Goal: Information Seeking & Learning: Learn about a topic

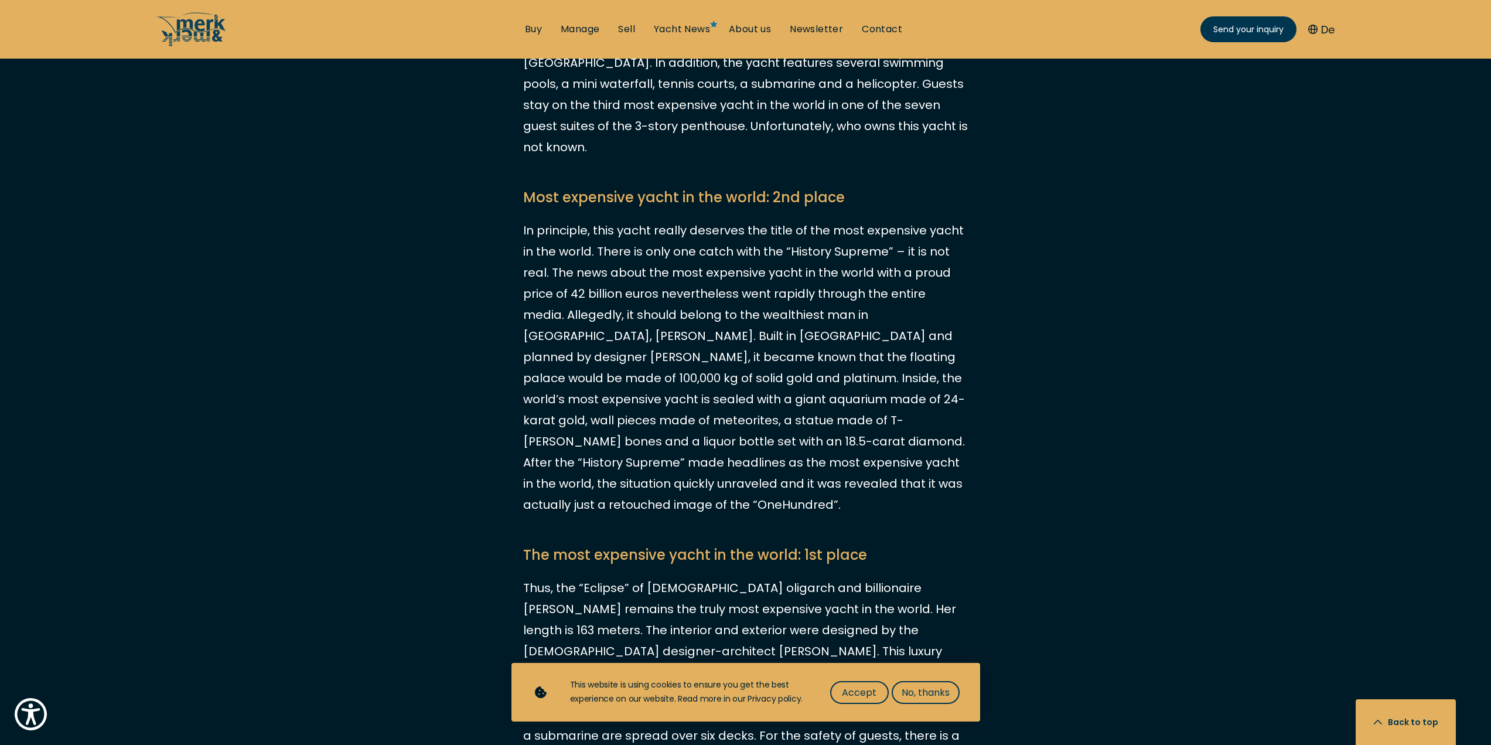
scroll to position [1992, 0]
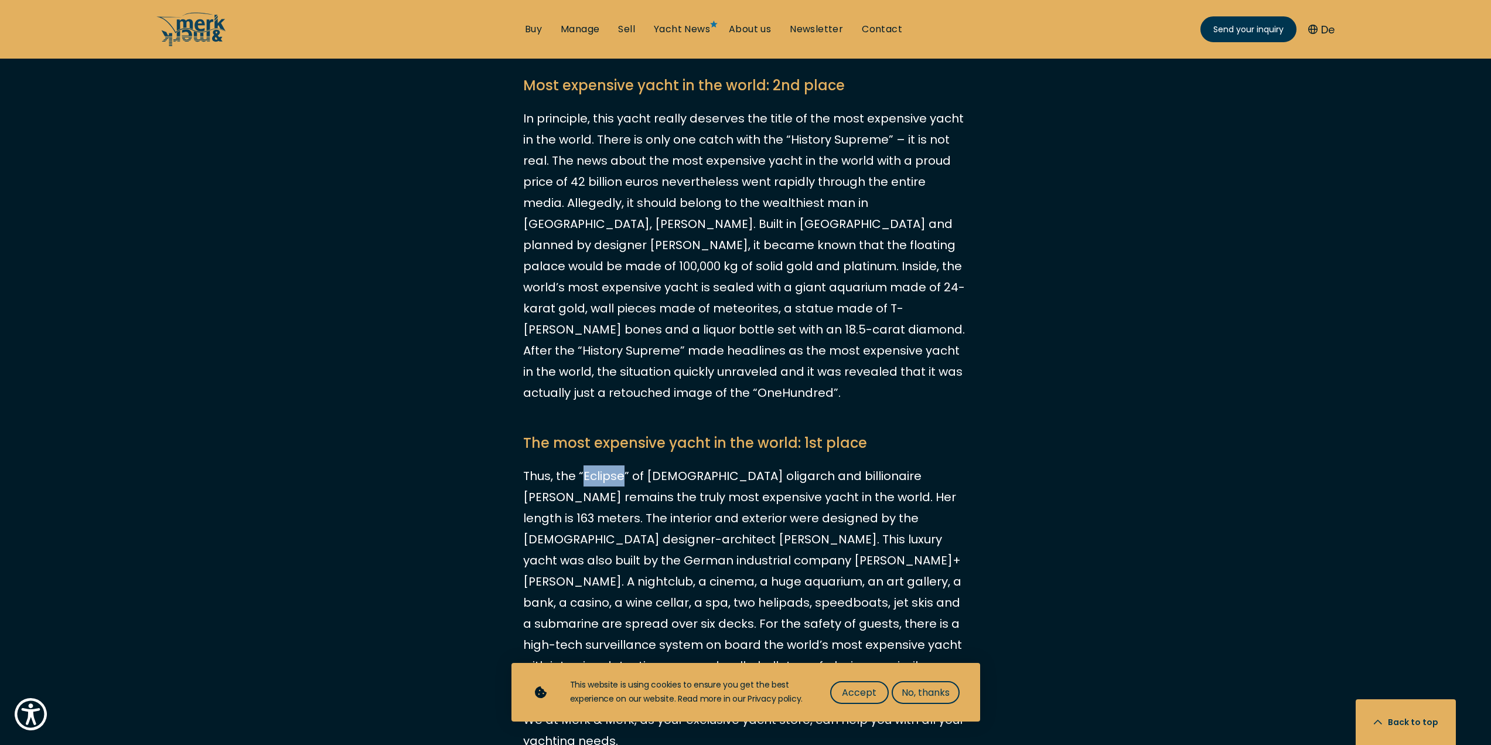
copy p "Eclipse"
drag, startPoint x: 584, startPoint y: 364, endPoint x: 621, endPoint y: 367, distance: 37.1
click at [621, 465] on p "Thus, the “Eclipse” of [DEMOGRAPHIC_DATA] oligarch and billionaire [PERSON_NAME…" at bounding box center [745, 581] width 445 height 232
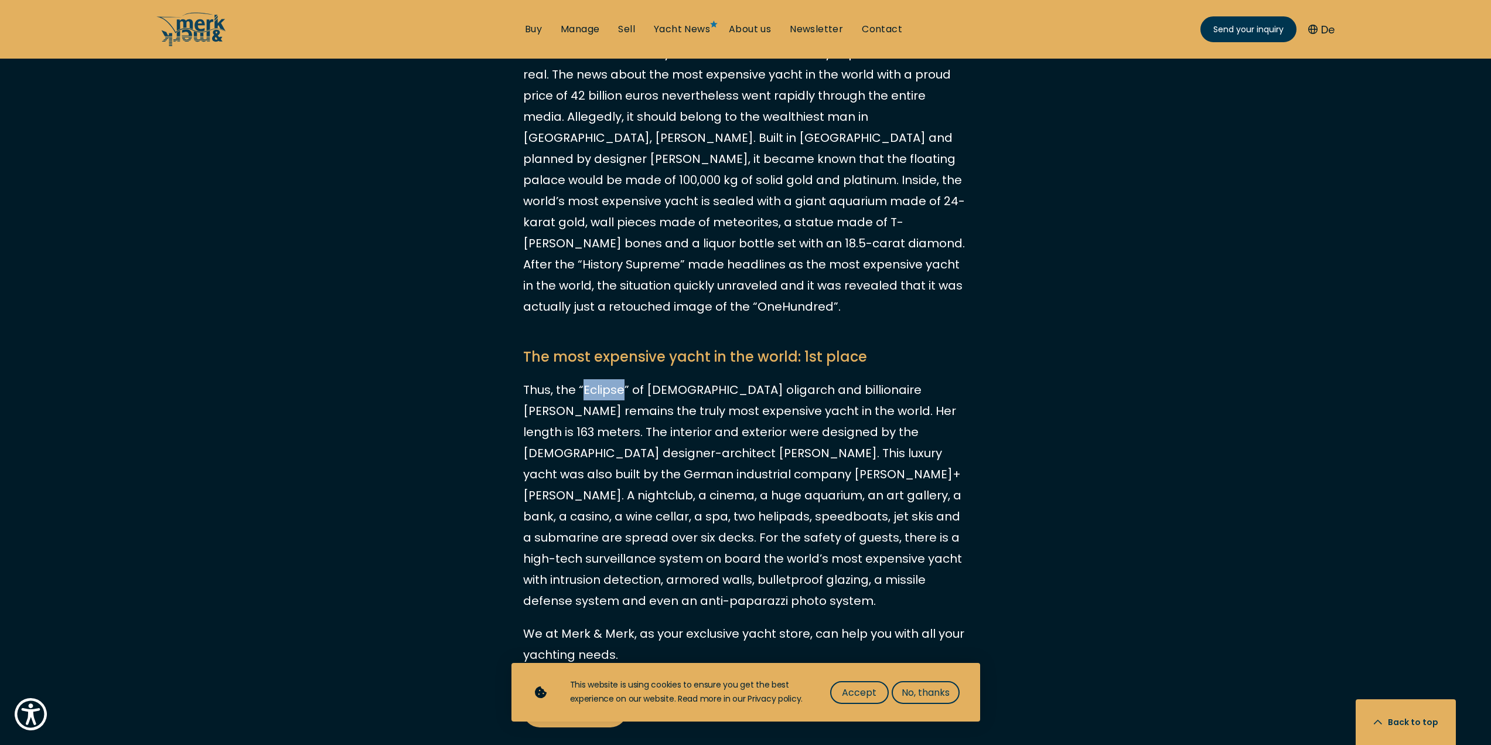
scroll to position [1934, 0]
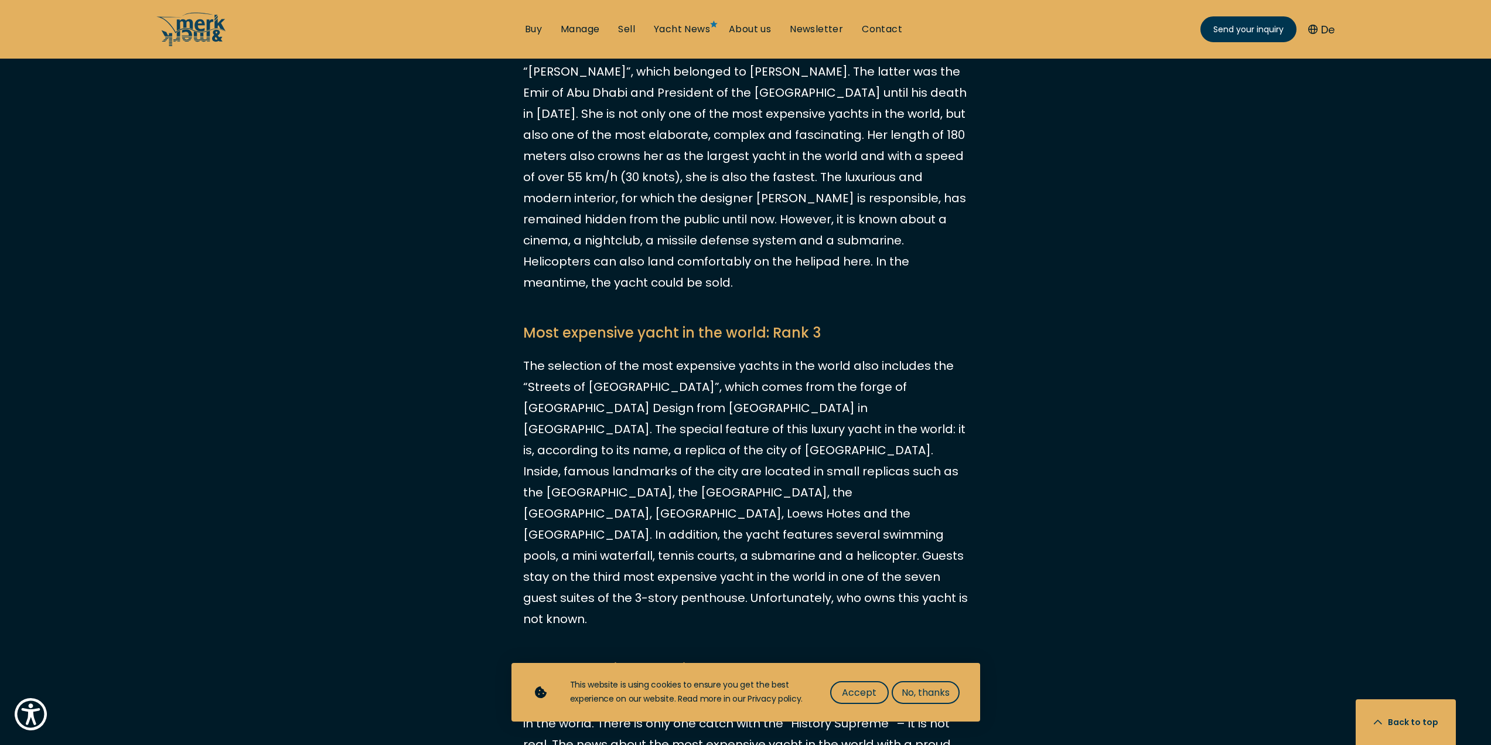
scroll to position [1406, 0]
copy p "Streets of Monac"
drag, startPoint x: 528, startPoint y: 342, endPoint x: 629, endPoint y: 343, distance: 100.8
click at [629, 357] on p "The selection of the most expensive yachts in the world also includes the “Stre…" at bounding box center [745, 494] width 445 height 274
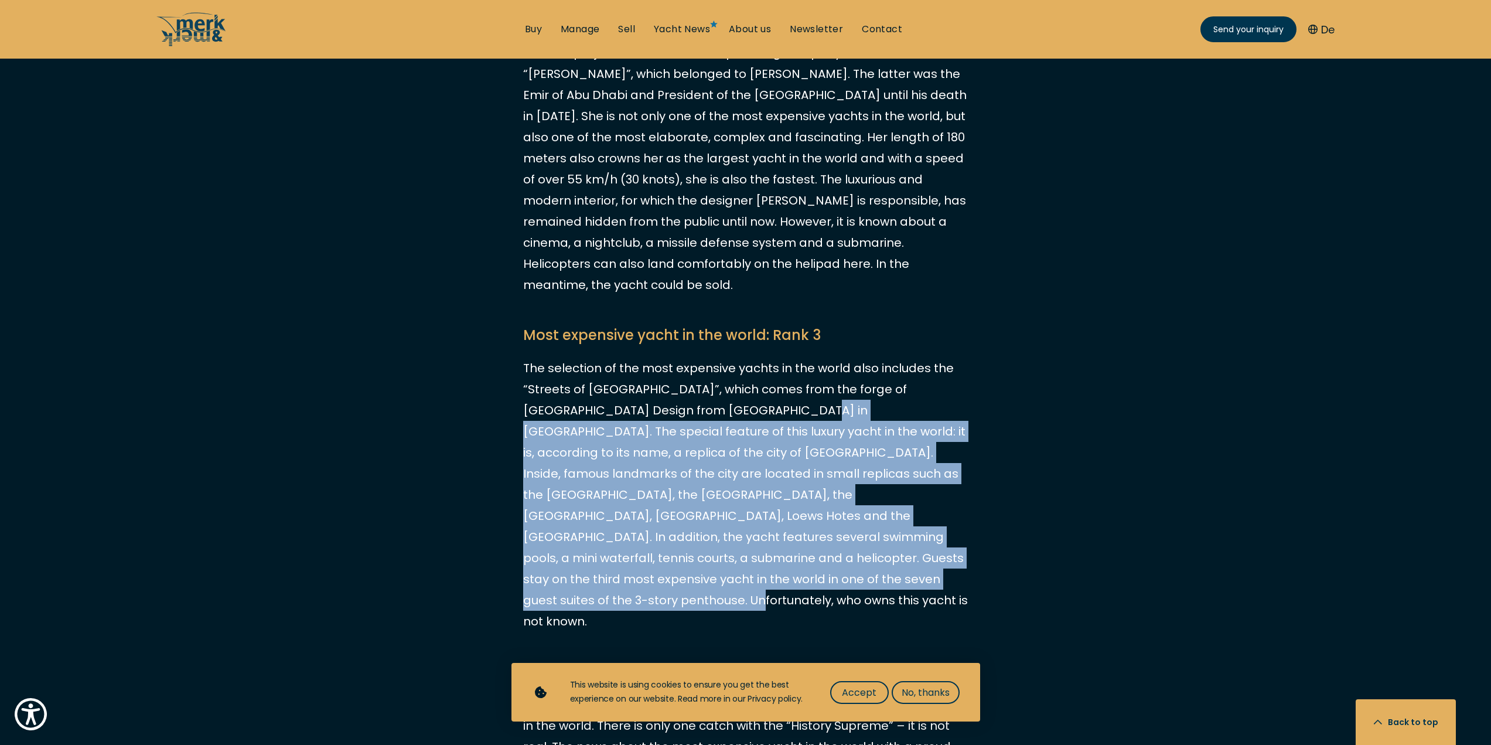
drag, startPoint x: 738, startPoint y: 365, endPoint x: 672, endPoint y: 534, distance: 181.1
click at [672, 534] on p "The selection of the most expensive yachts in the world also includes the “Stre…" at bounding box center [745, 494] width 445 height 274
click at [456, 521] on div "Villas, private jets and, of course, a yacht – the lives of the wealthiest peop…" at bounding box center [745, 399] width 1491 height 2021
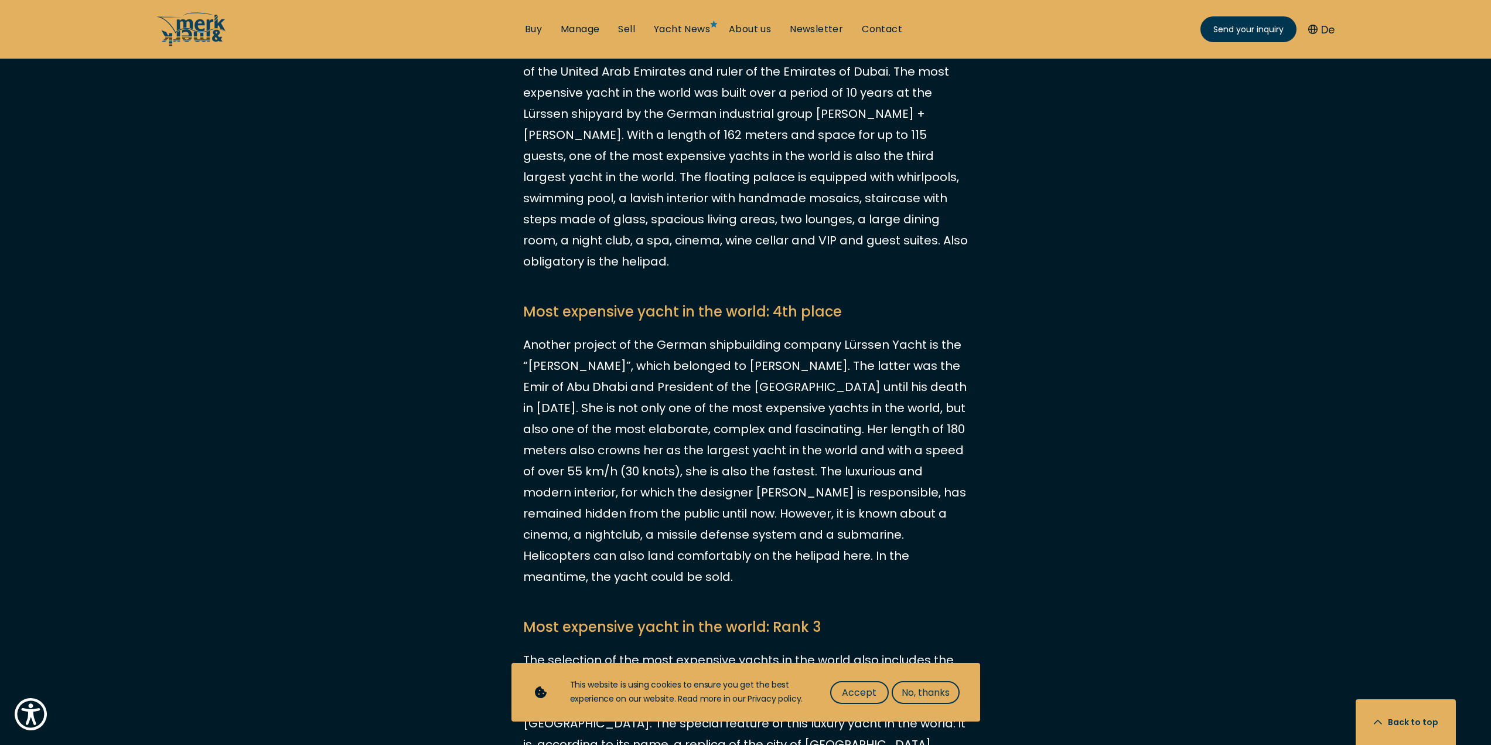
scroll to position [1113, 0]
